Goal: Navigation & Orientation: Understand site structure

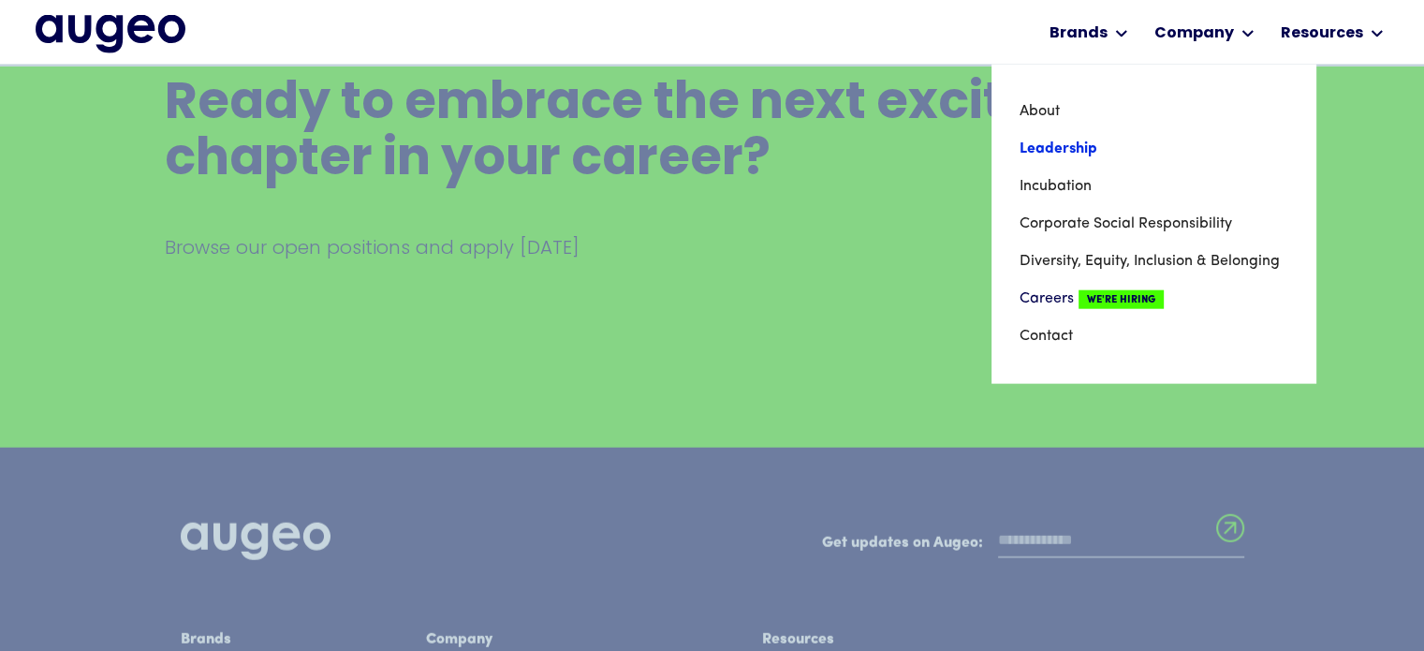
click at [1051, 147] on link "Leadership" at bounding box center [1154, 148] width 268 height 37
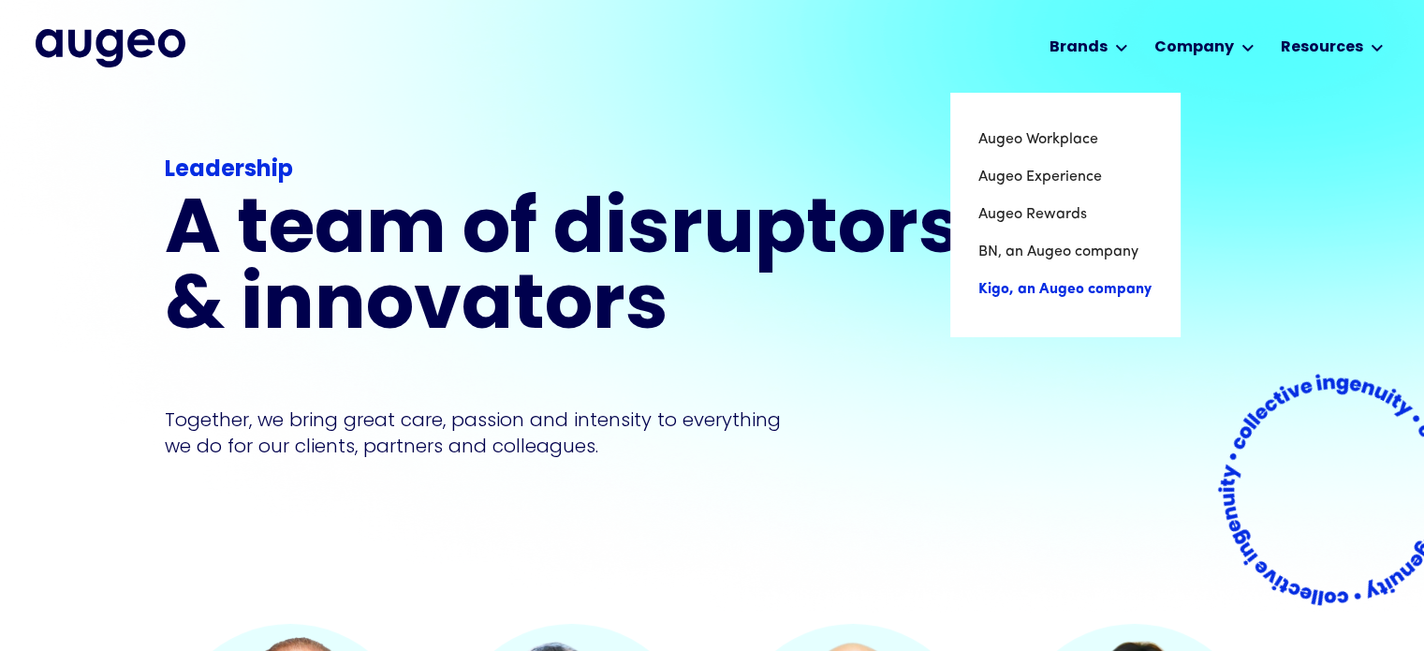
click at [1040, 297] on link "Kigo, an Augeo company" at bounding box center [1065, 289] width 173 height 37
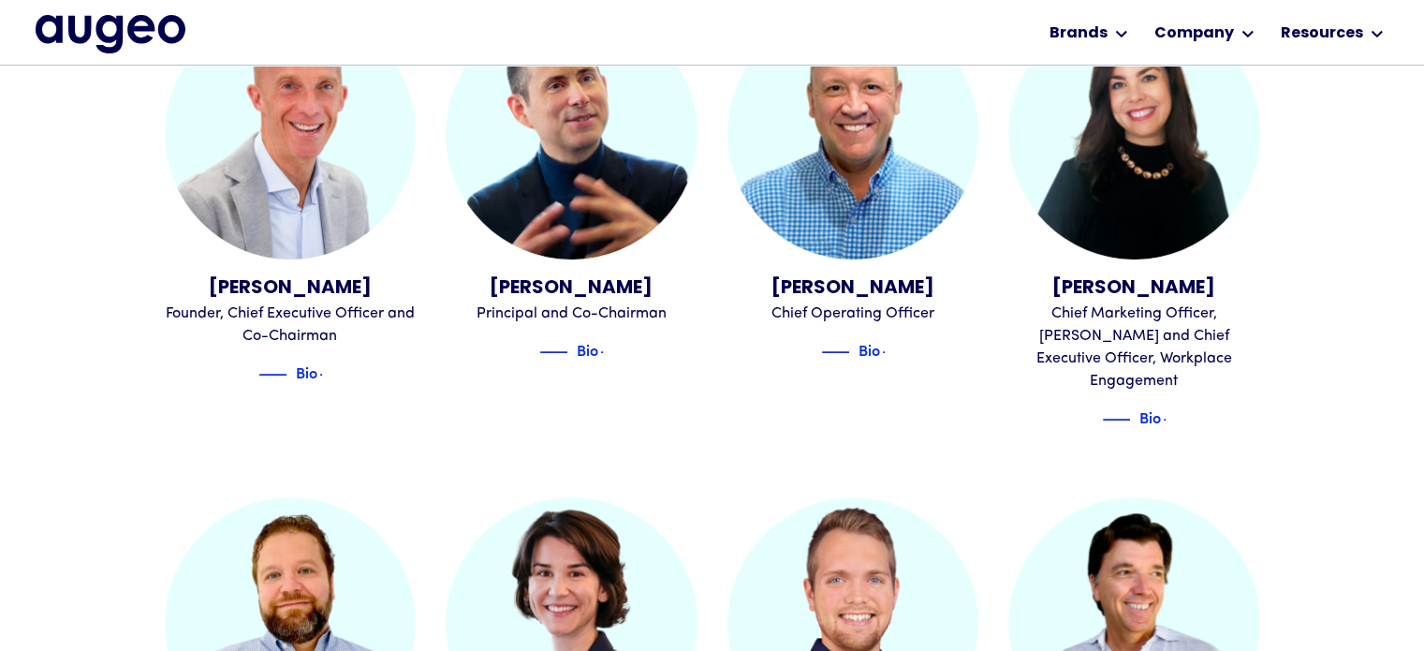
scroll to position [588, 0]
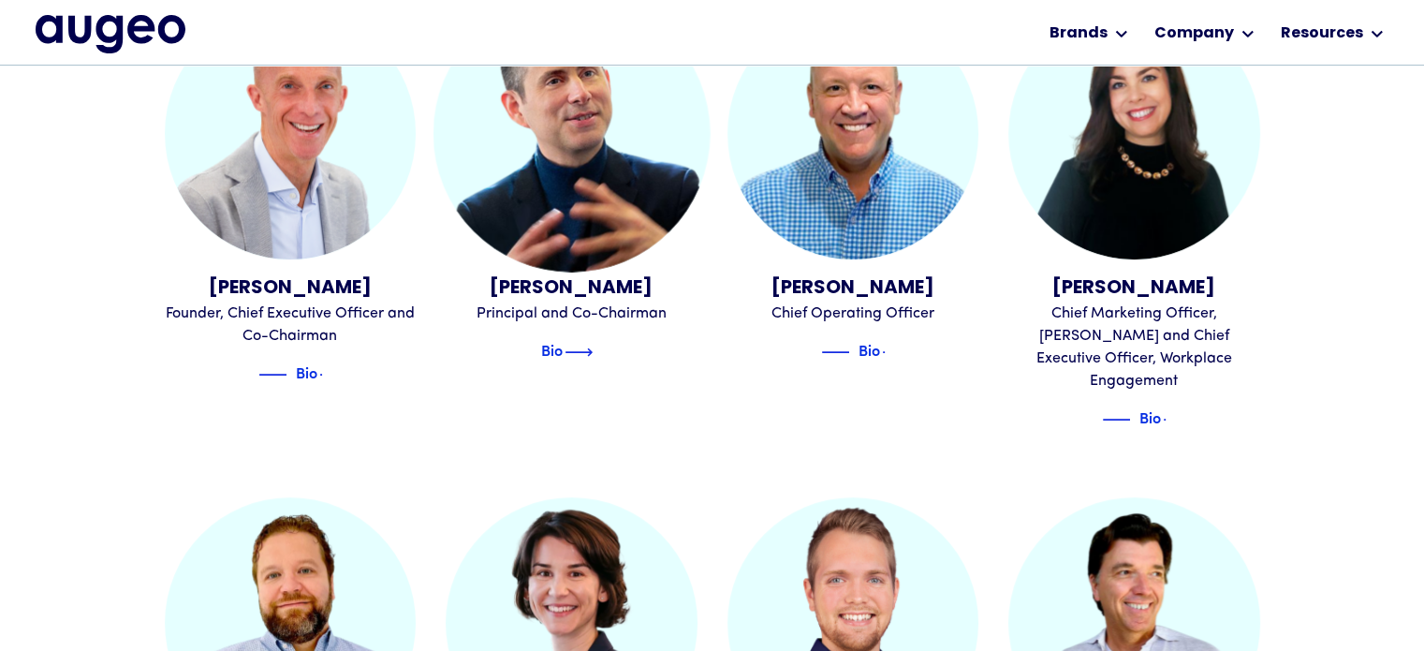
click at [588, 351] on img at bounding box center [579, 352] width 28 height 22
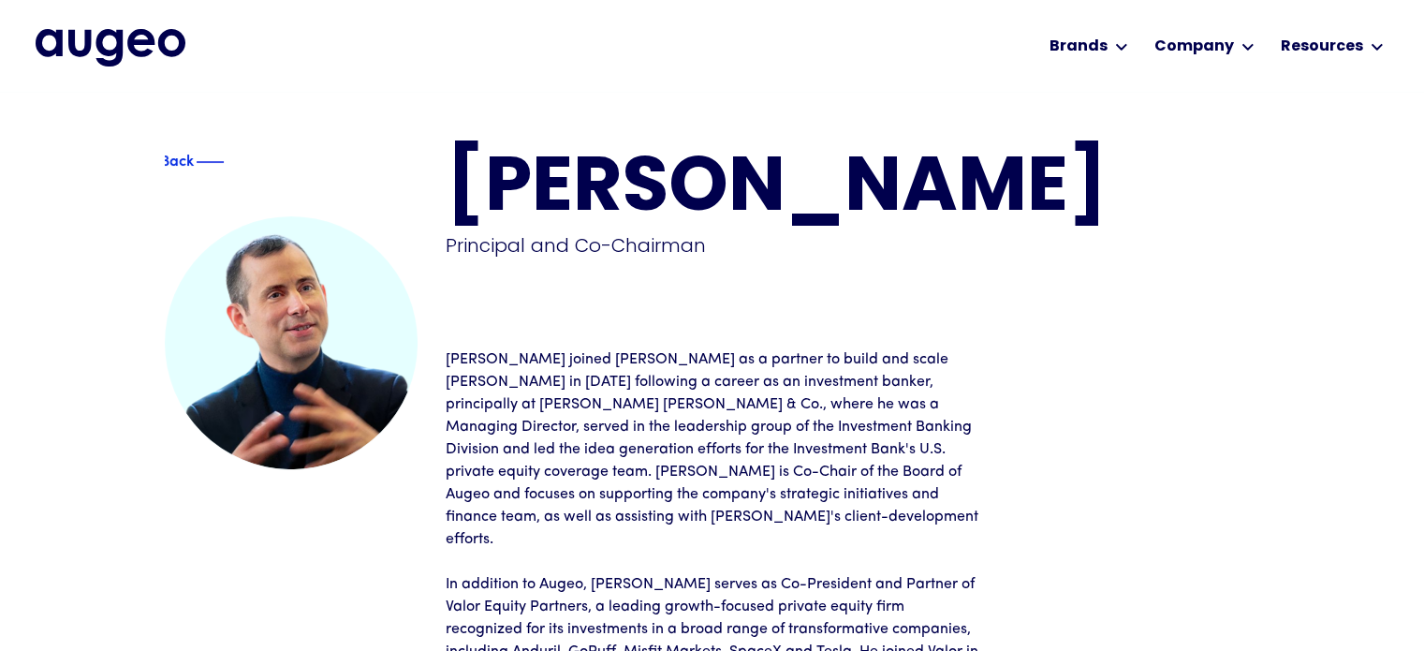
click at [104, 52] on img "home" at bounding box center [111, 47] width 150 height 37
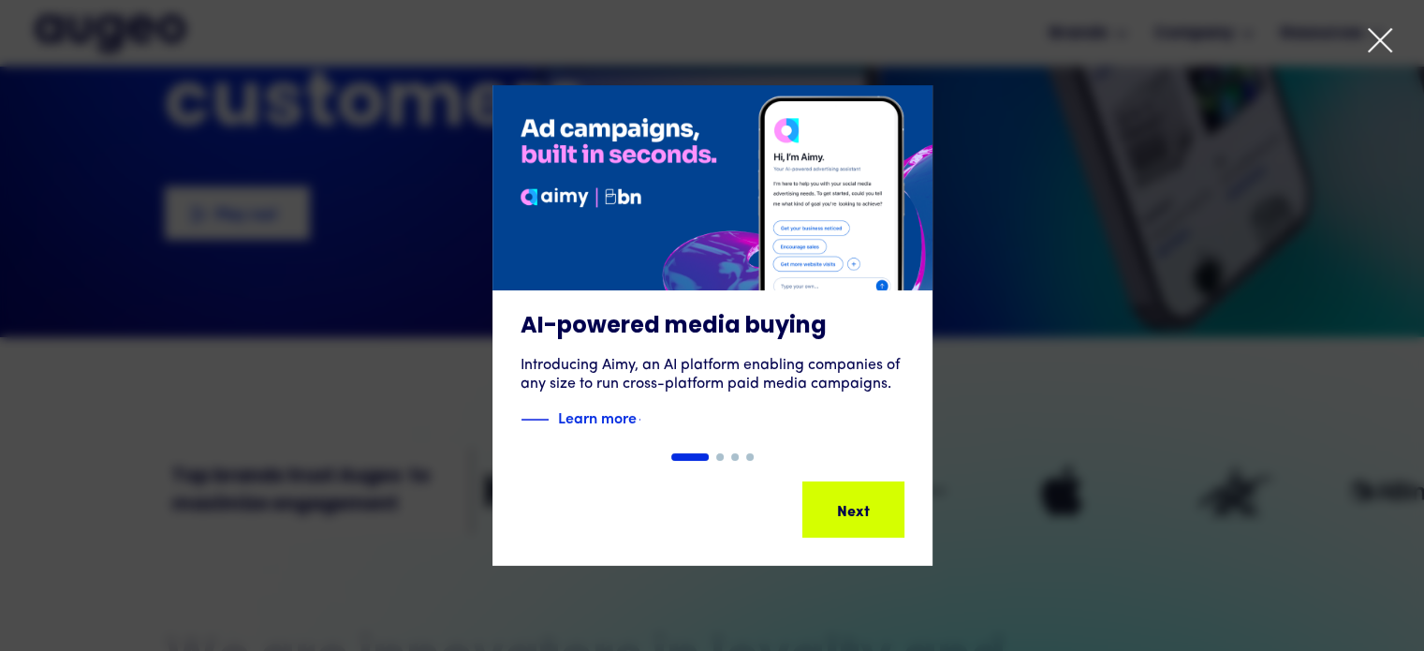
scroll to position [295, 0]
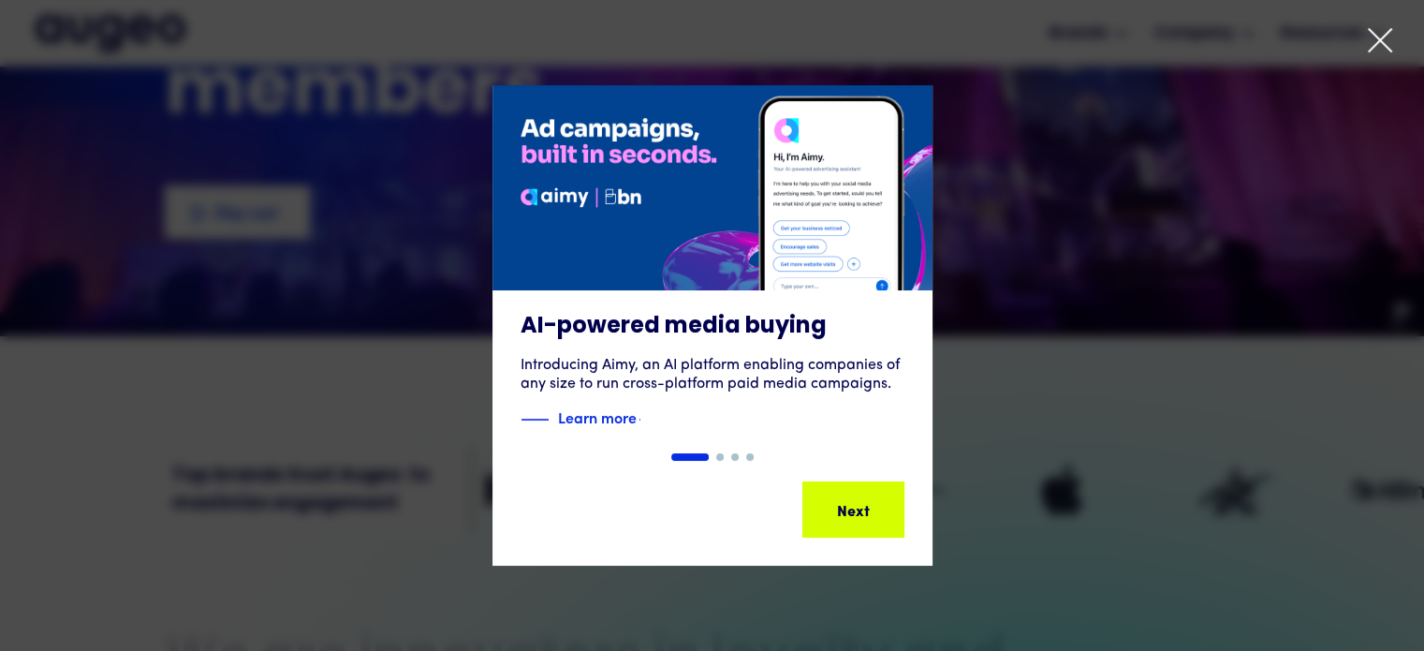
click at [1377, 40] on icon at bounding box center [1380, 40] width 28 height 28
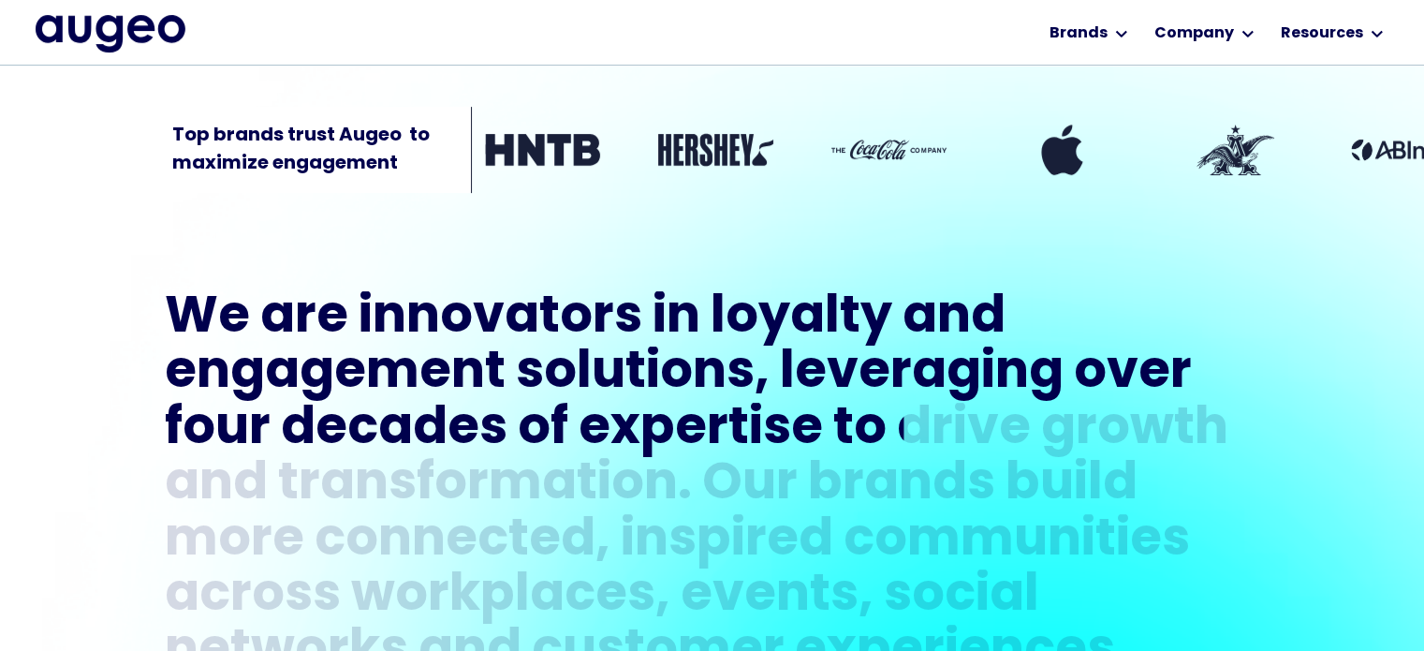
scroll to position [636, 0]
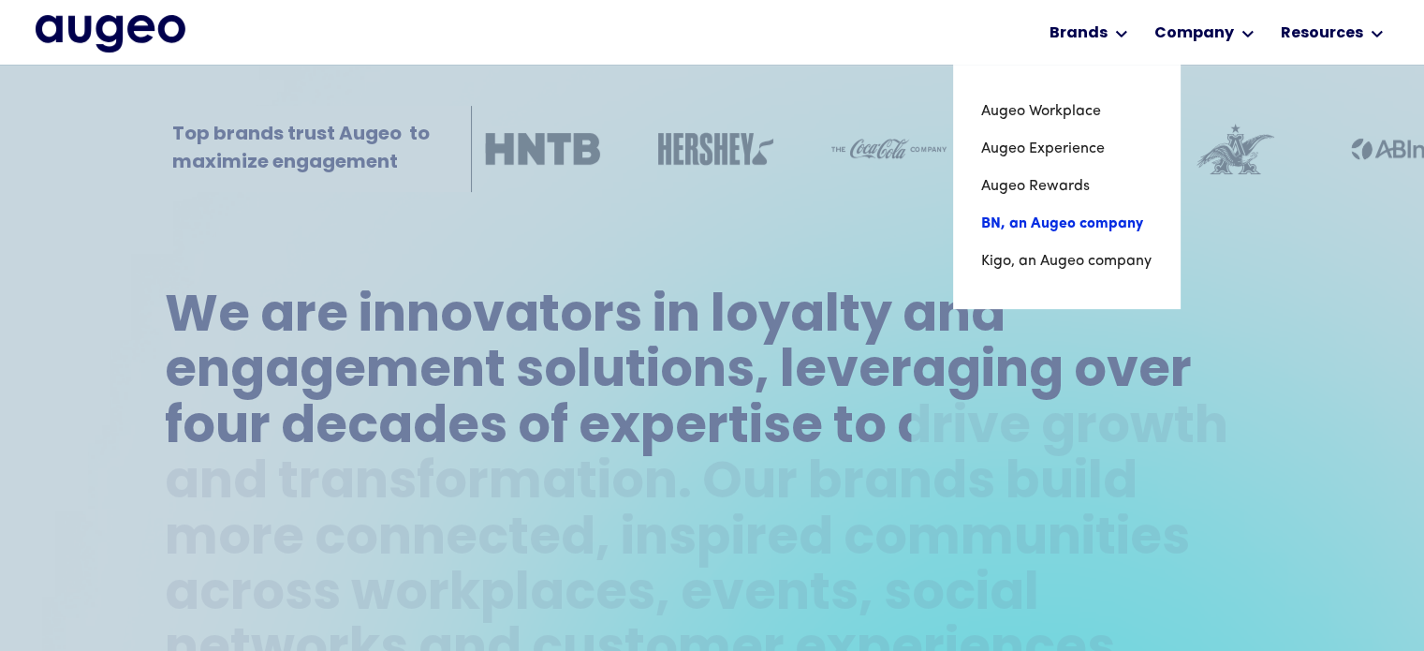
click at [997, 224] on link "BN, an Augeo company" at bounding box center [1066, 223] width 170 height 37
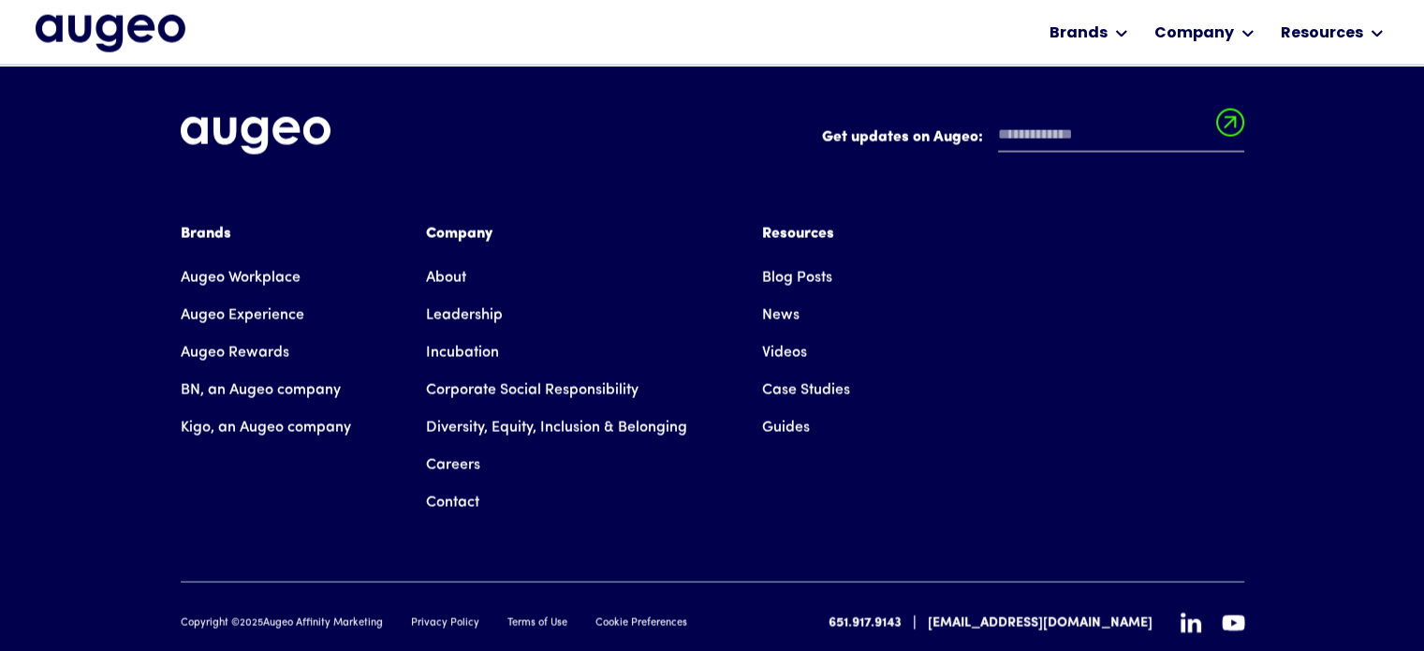
scroll to position [4279, 0]
click at [199, 258] on link "Augeo Workplace" at bounding box center [241, 276] width 120 height 37
